Goal: Task Accomplishment & Management: Use online tool/utility

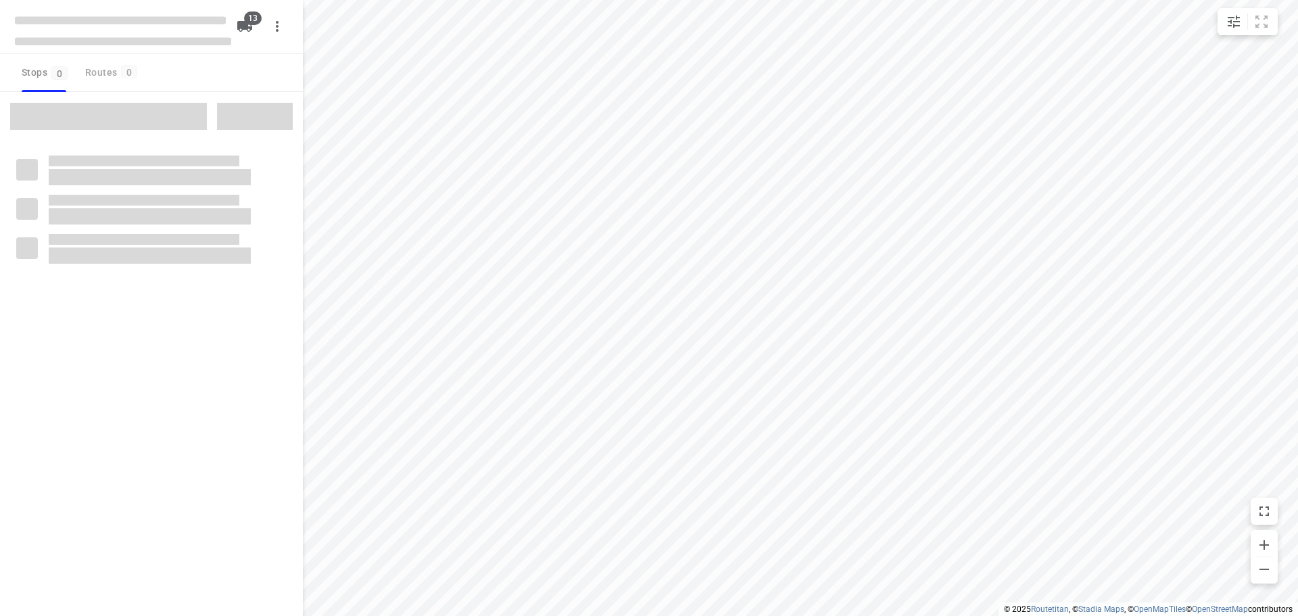
checkbox input "true"
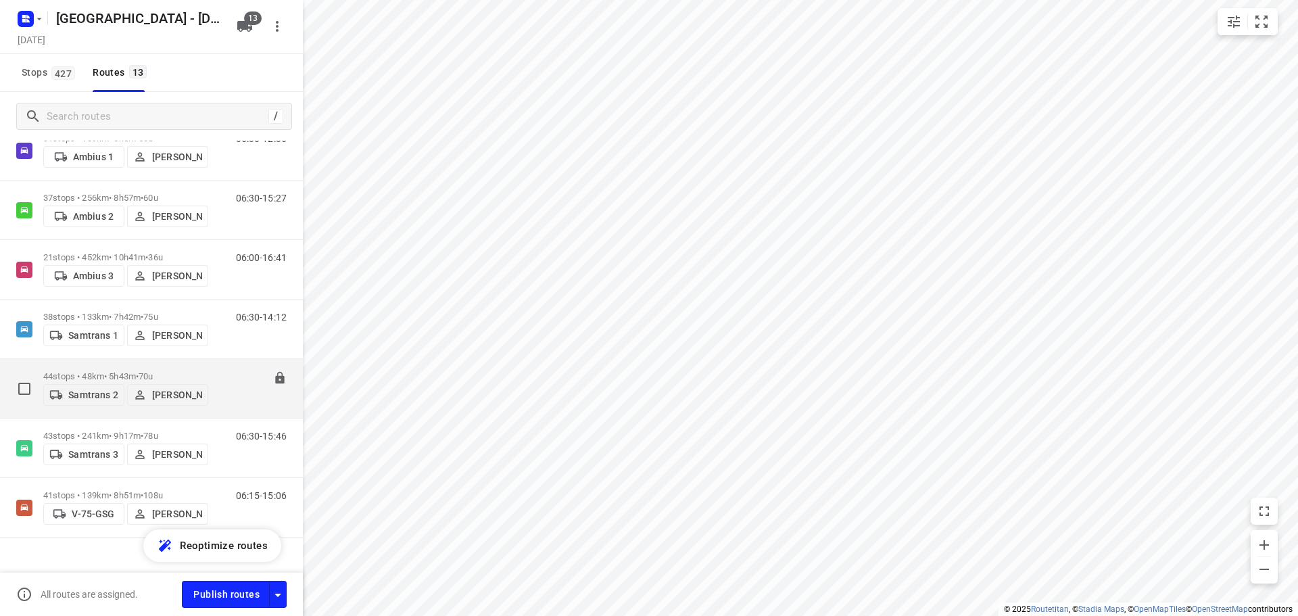
scroll to position [426, 0]
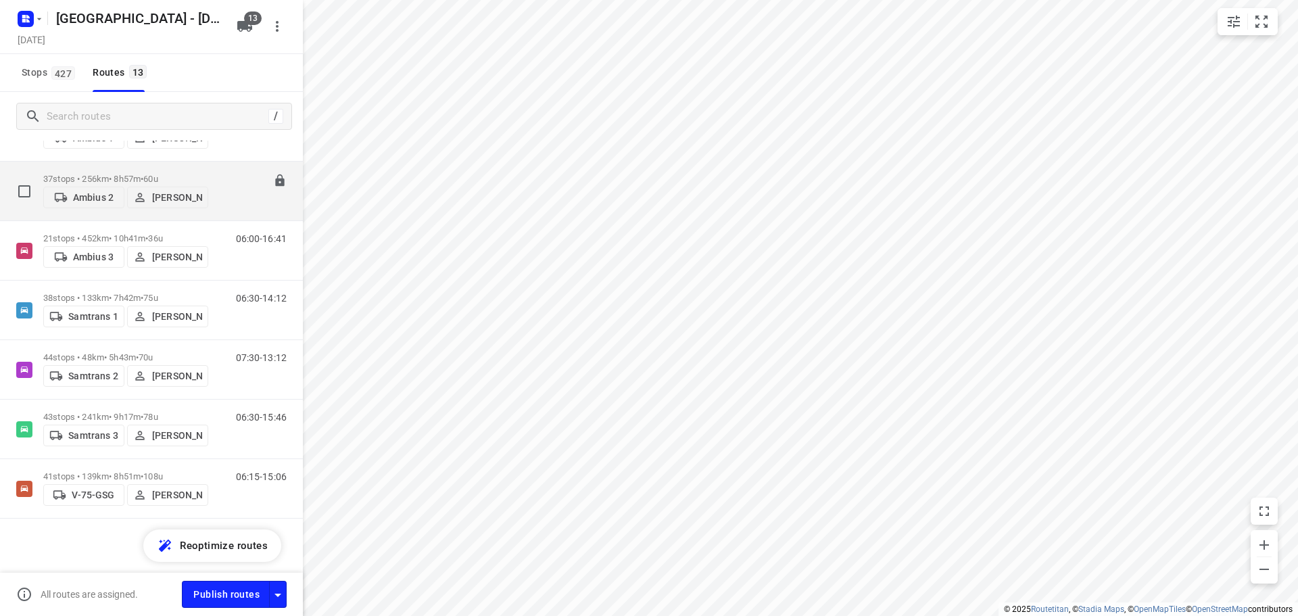
click at [110, 176] on p "37 stops • 256km • 8h57m • 60u" at bounding box center [125, 179] width 165 height 10
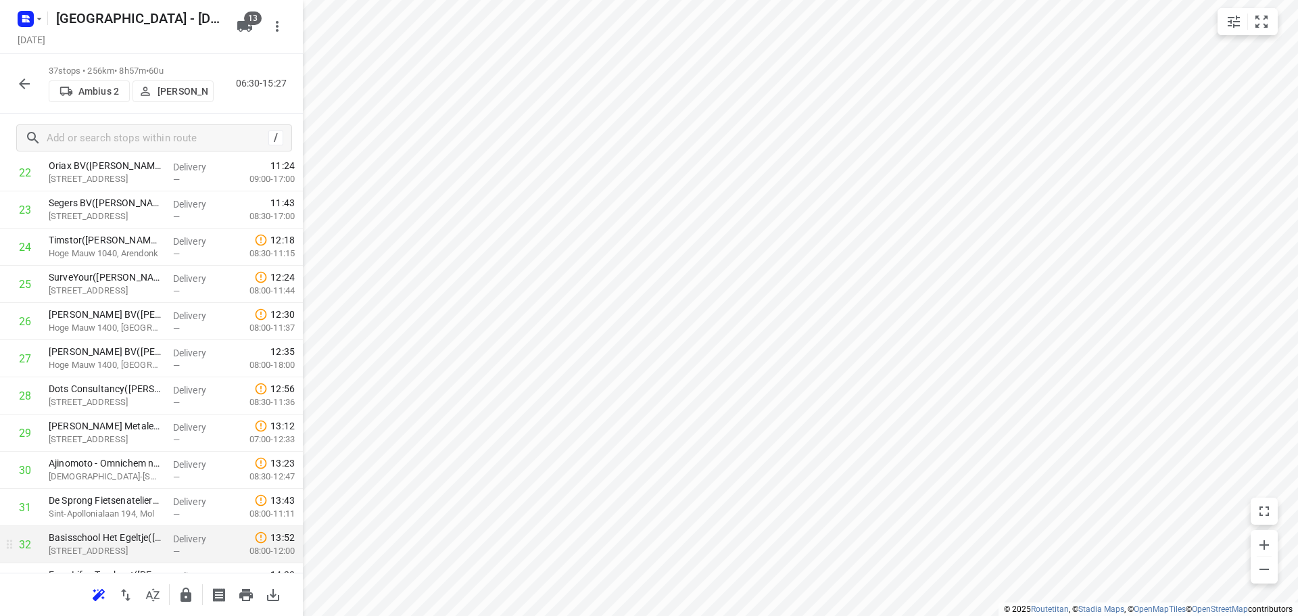
scroll to position [1070, 0]
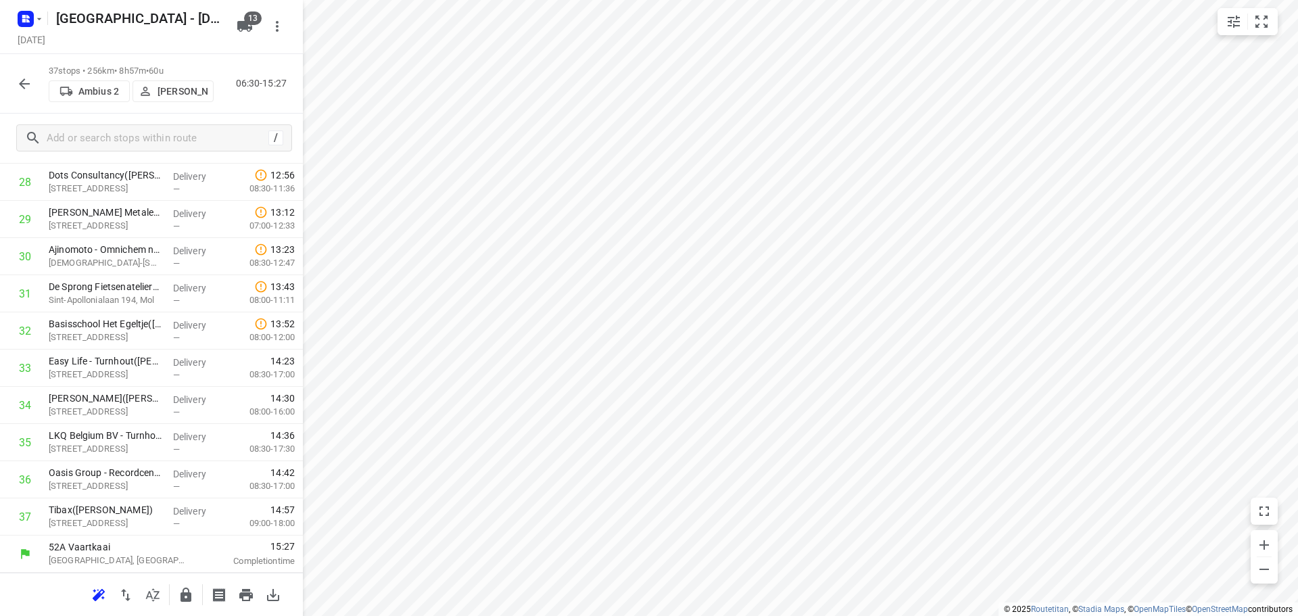
click at [23, 79] on icon "button" at bounding box center [24, 84] width 16 height 16
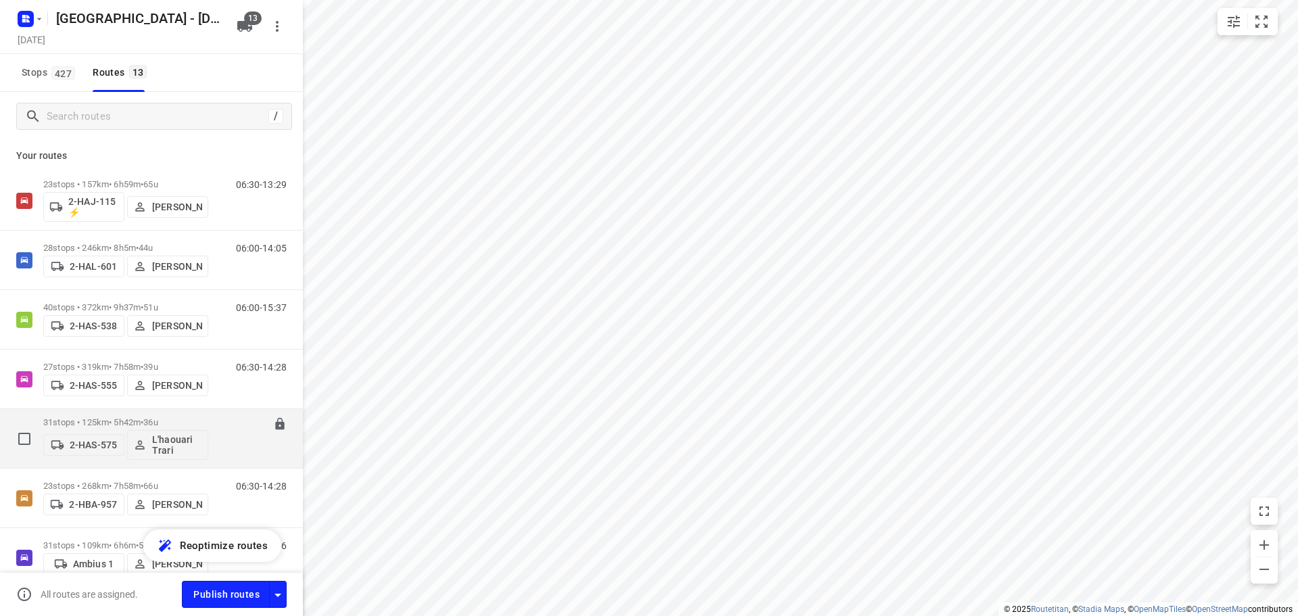
click at [106, 415] on div "31 stops • 125km • 5h42m • 36u 2-HAS-575 L'haouari Trari" at bounding box center [125, 438] width 165 height 56
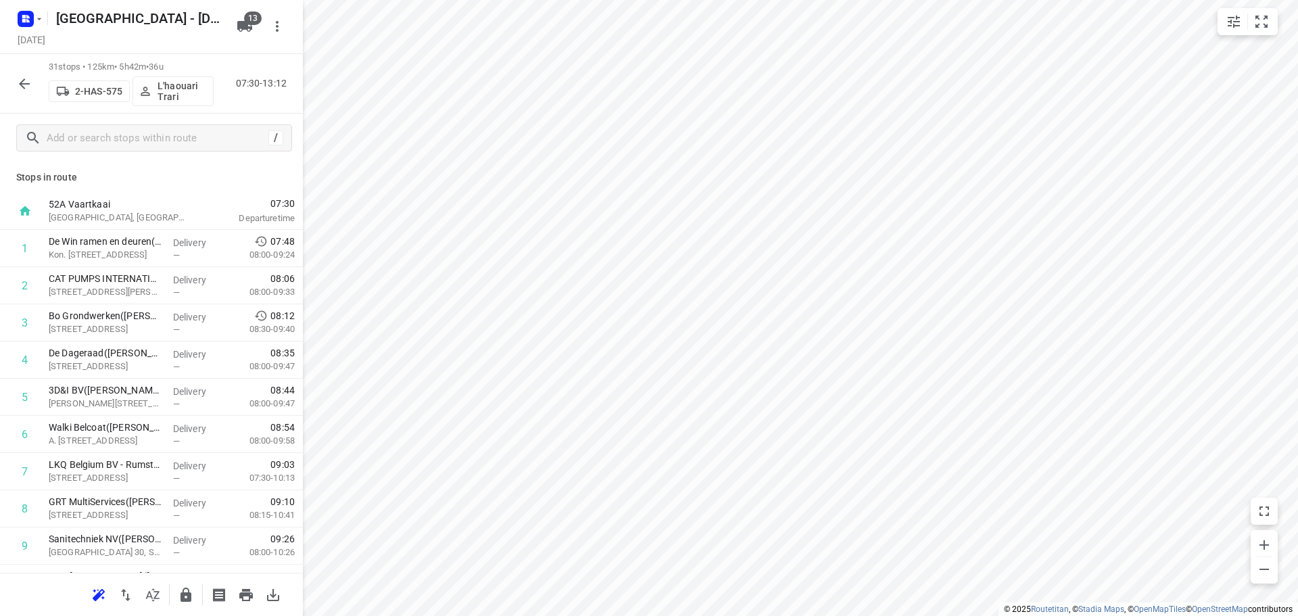
click at [17, 86] on icon "button" at bounding box center [24, 84] width 16 height 16
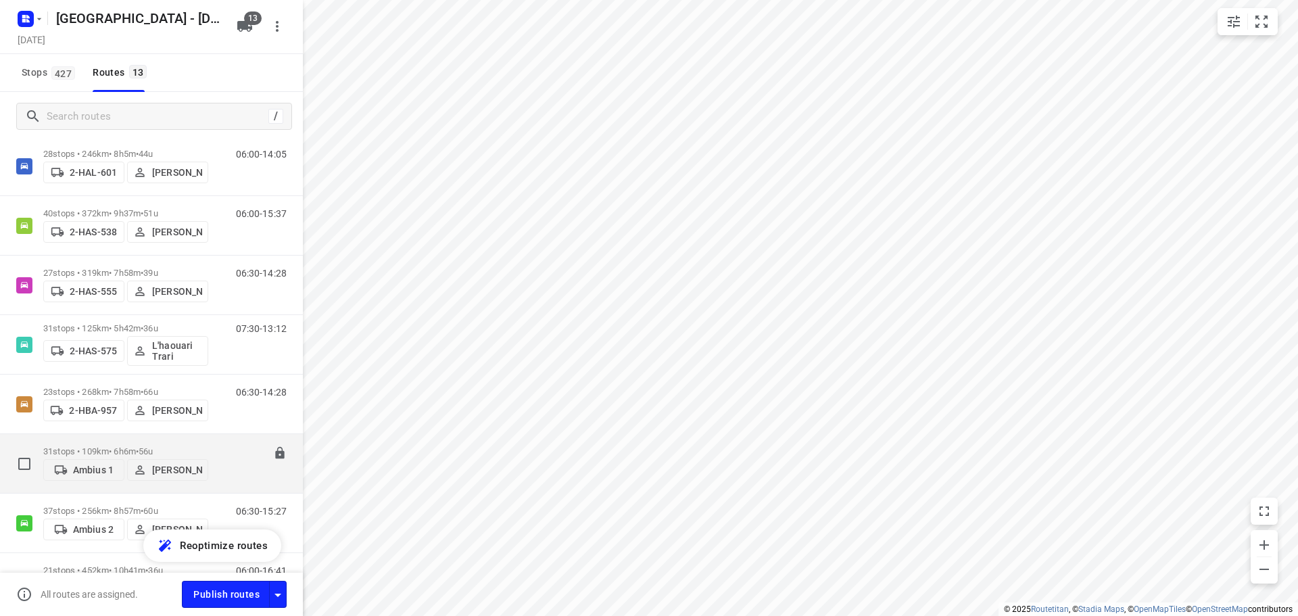
scroll to position [68, 0]
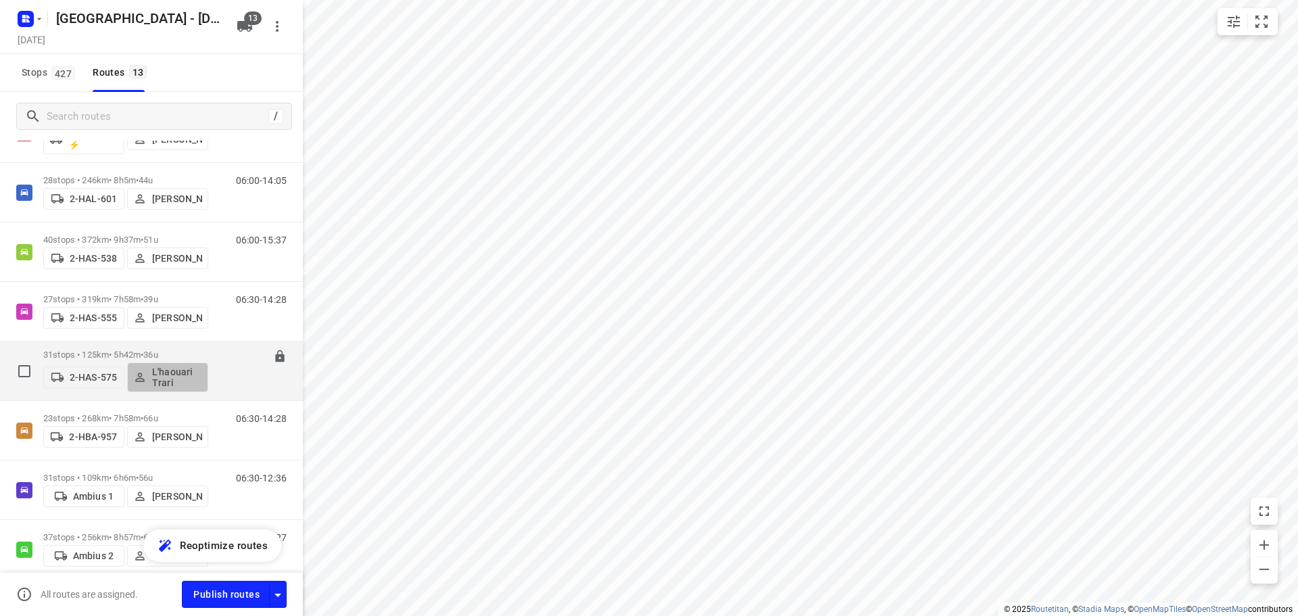
click at [187, 377] on p "L'haouari Trari" at bounding box center [177, 377] width 50 height 22
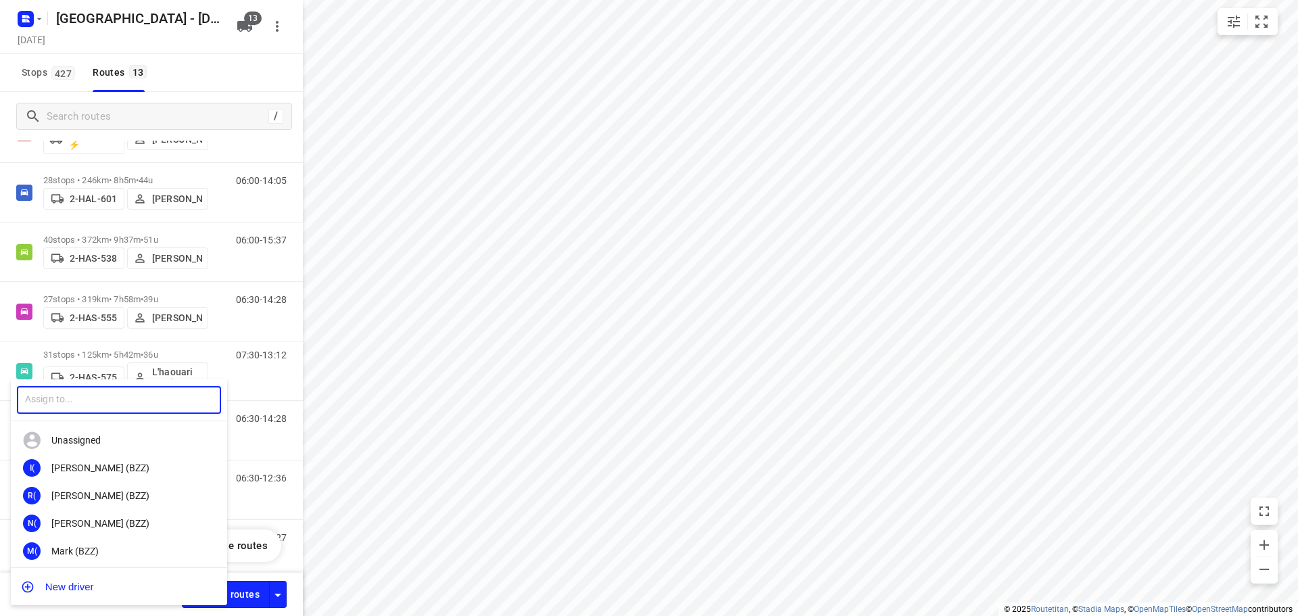
click at [78, 402] on input "text" at bounding box center [119, 400] width 204 height 28
type input "m"
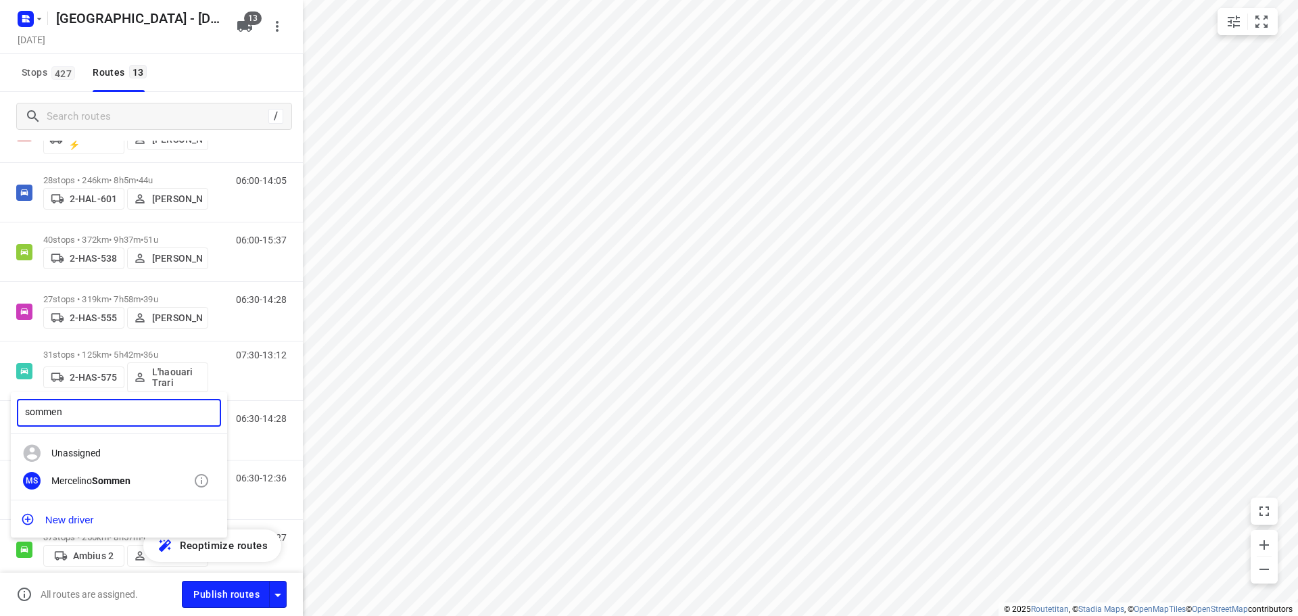
type input "sommen"
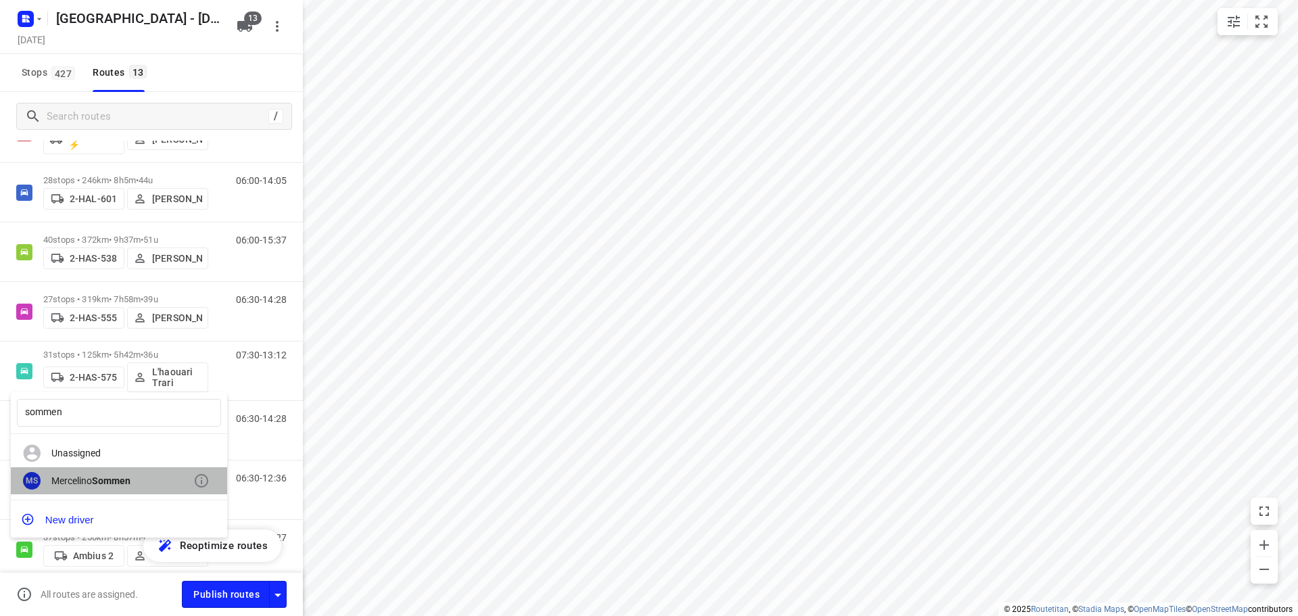
click at [72, 473] on div "MS [PERSON_NAME]" at bounding box center [119, 481] width 216 height 28
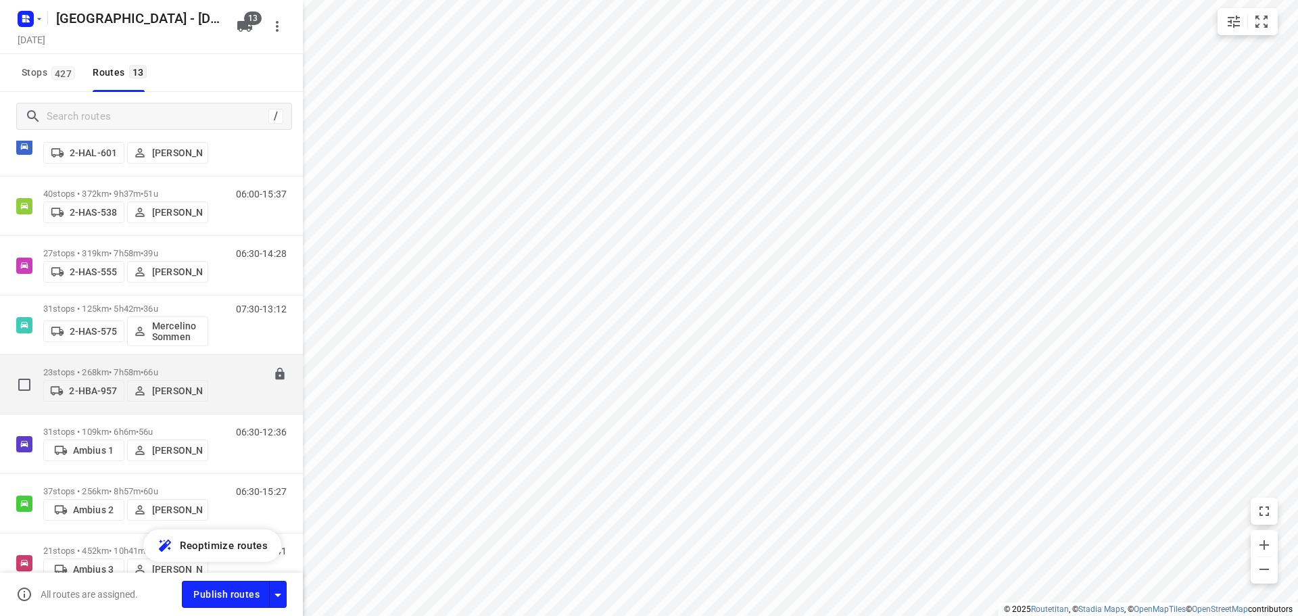
scroll to position [135, 0]
